Goal: Information Seeking & Learning: Learn about a topic

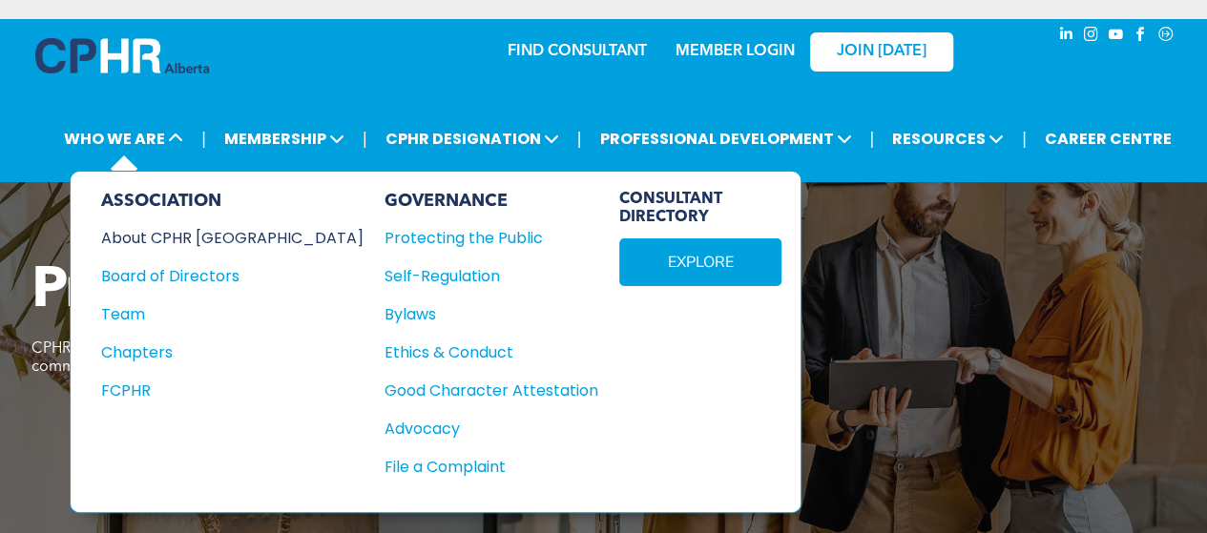
click at [189, 236] on div "About CPHR [GEOGRAPHIC_DATA]" at bounding box center [219, 238] width 237 height 24
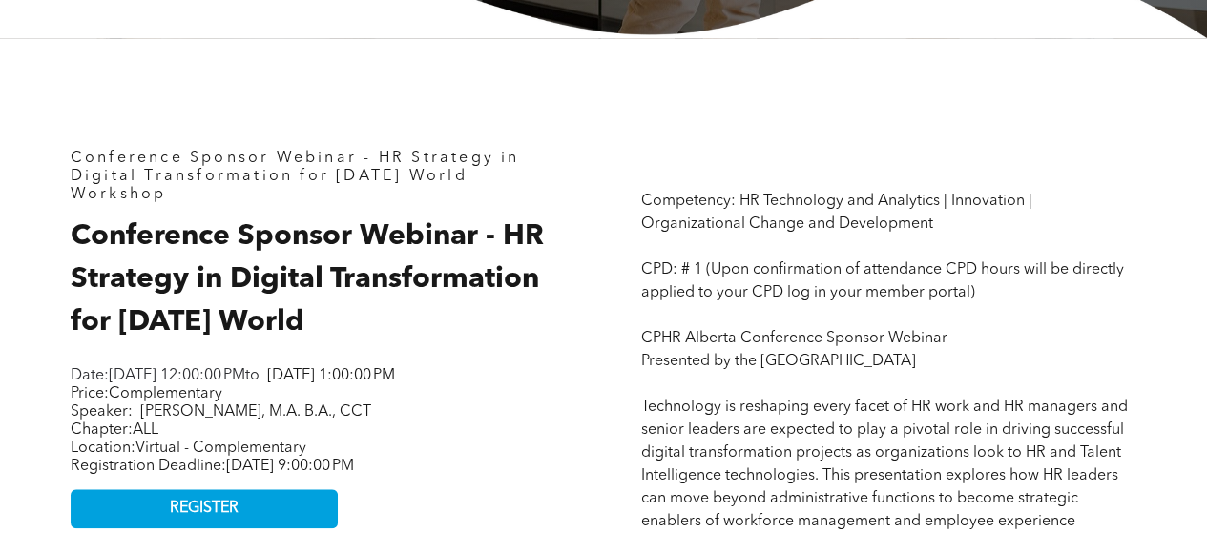
scroll to position [763, 0]
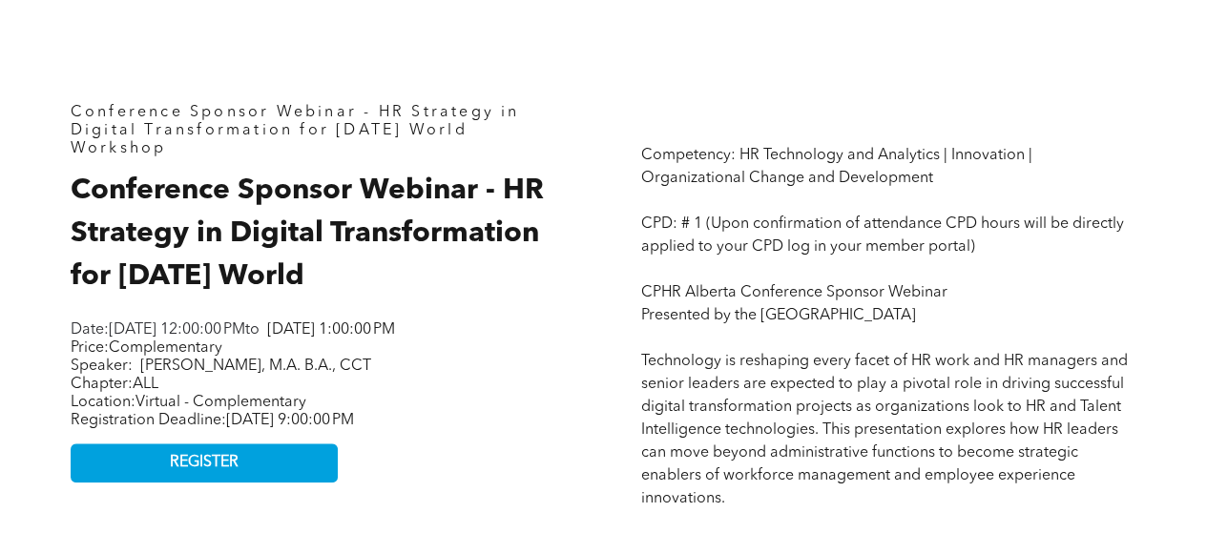
drag, startPoint x: 504, startPoint y: 193, endPoint x: 504, endPoint y: 272, distance: 79.2
click at [504, 272] on h2 "Conference Sponsor Webinar - HR Strategy in Digital Transformation for Today’s …" at bounding box center [319, 234] width 496 height 129
copy span "HR Strategy in Digital Transformation for Today’s World"
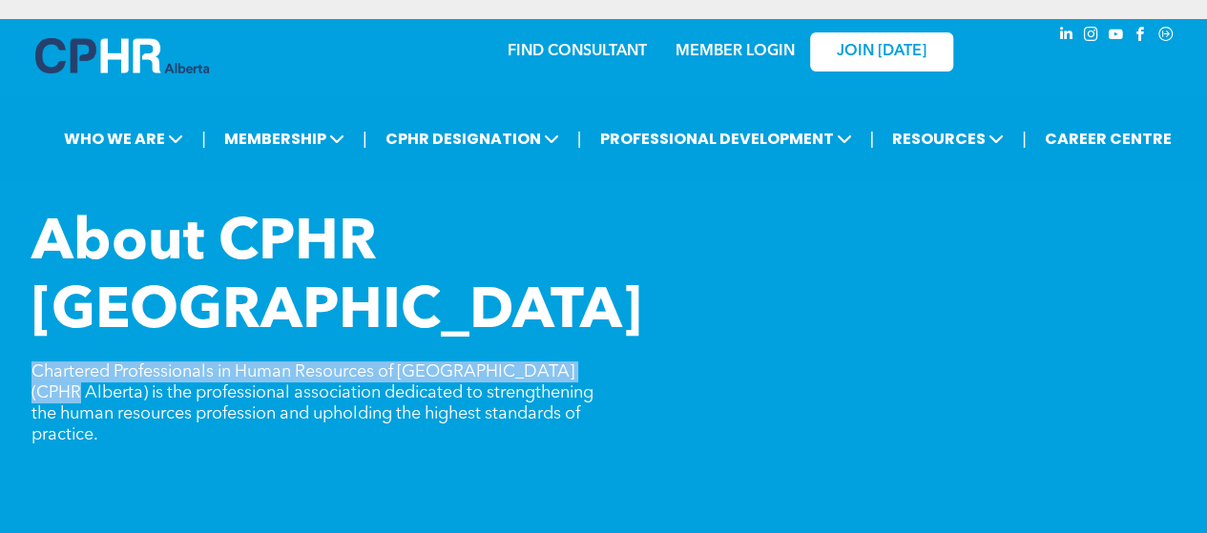
drag, startPoint x: 34, startPoint y: 302, endPoint x: 574, endPoint y: 303, distance: 539.9
click at [586, 363] on span "Chartered Professionals in Human Resources of [GEOGRAPHIC_DATA] (CPHR Alberta) …" at bounding box center [312, 403] width 562 height 80
copy span "Chartered Professionals in Human Resources of [GEOGRAPHIC_DATA] (CPHR [GEOGRAPH…"
